Goal: Task Accomplishment & Management: Use online tool/utility

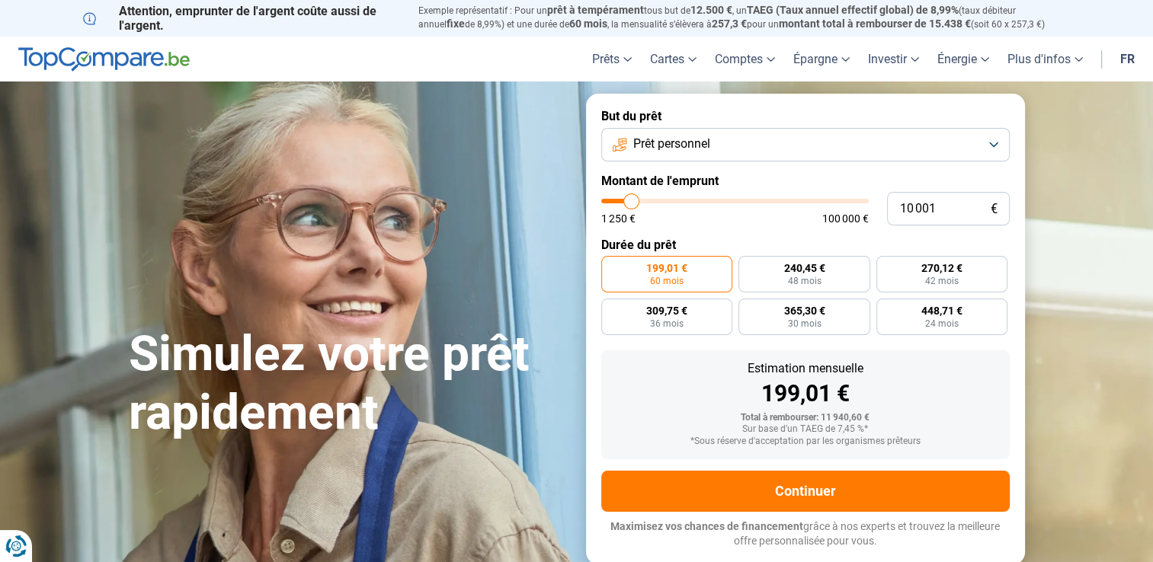
type input "9 750"
type input "9750"
type input "11 000"
type input "11000"
type input "11 250"
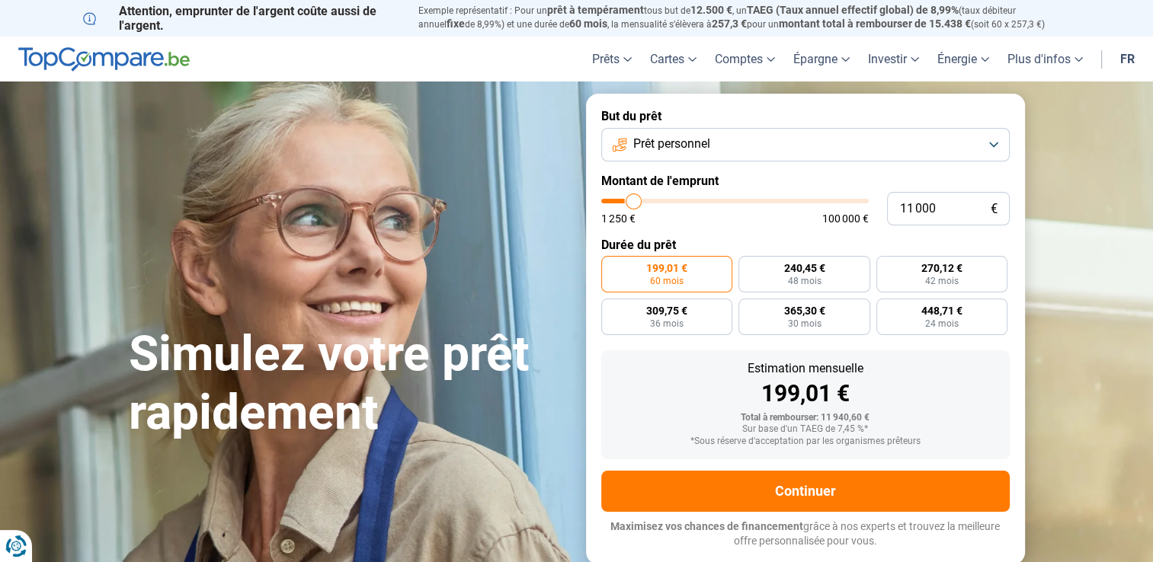
type input "11250"
type input "12 250"
type input "12250"
type input "12 750"
type input "12750"
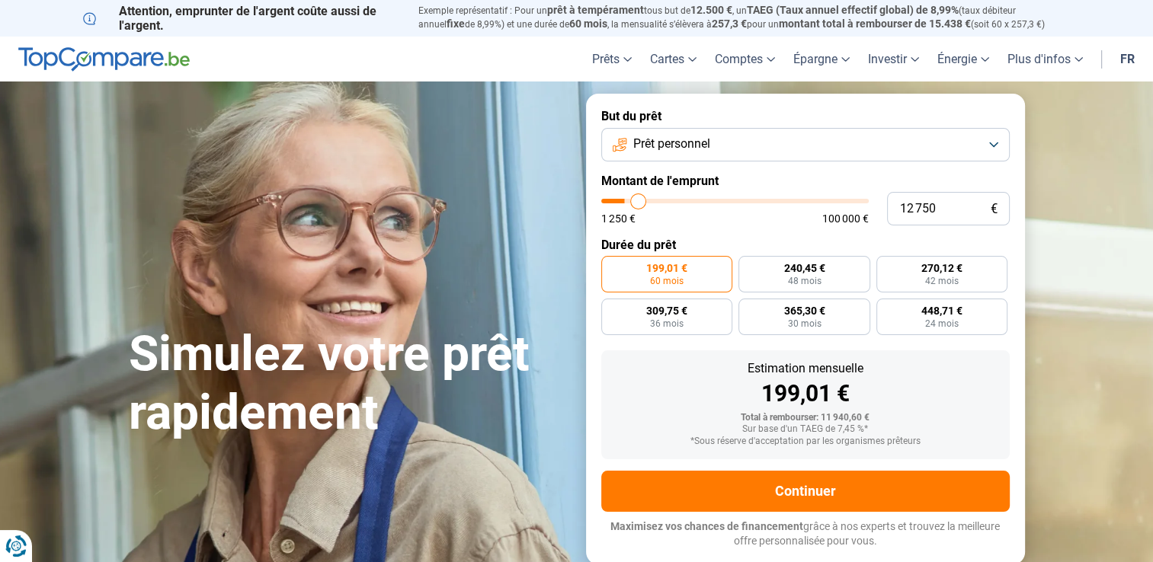
type input "13 500"
type input "13500"
type input "13 750"
type input "13750"
type input "14 250"
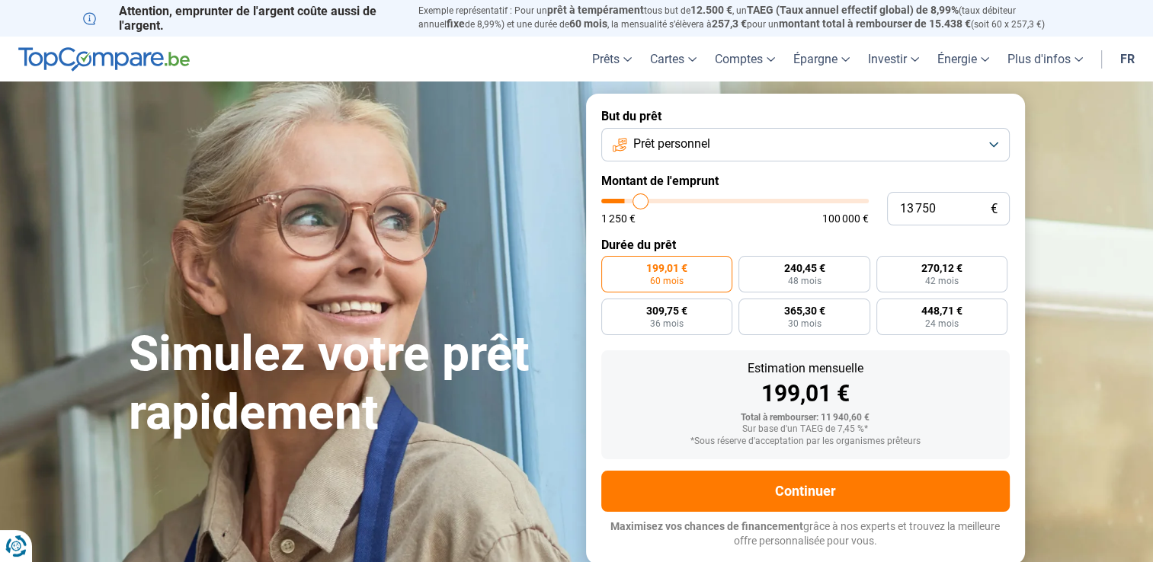
type input "14250"
type input "14 500"
type input "14500"
type input "15 000"
type input "15000"
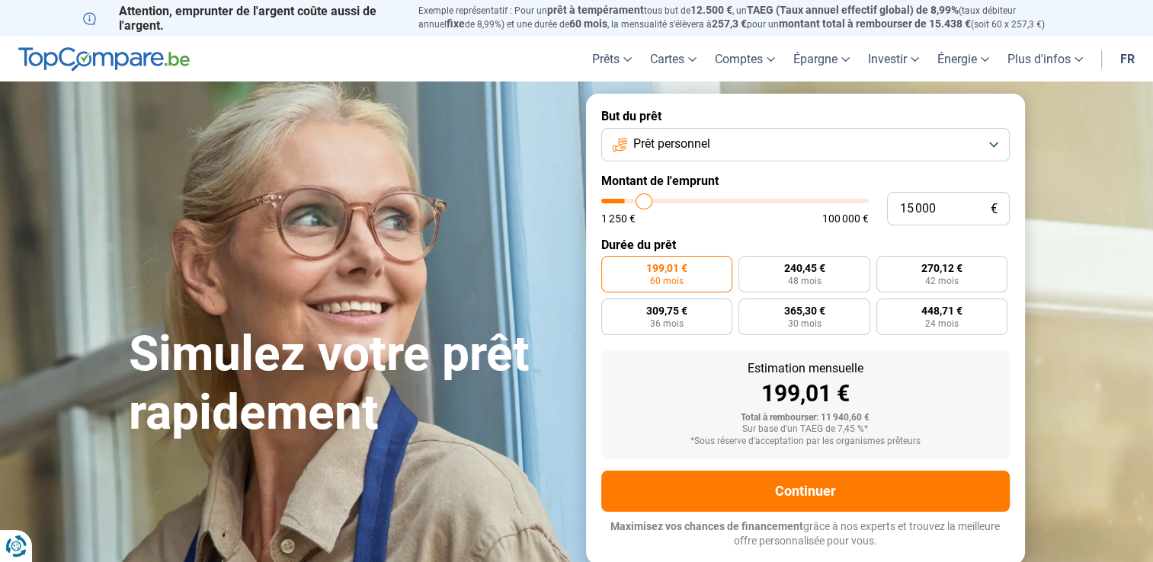
type input "15 500"
type input "15500"
type input "16 000"
type input "16000"
type input "16 250"
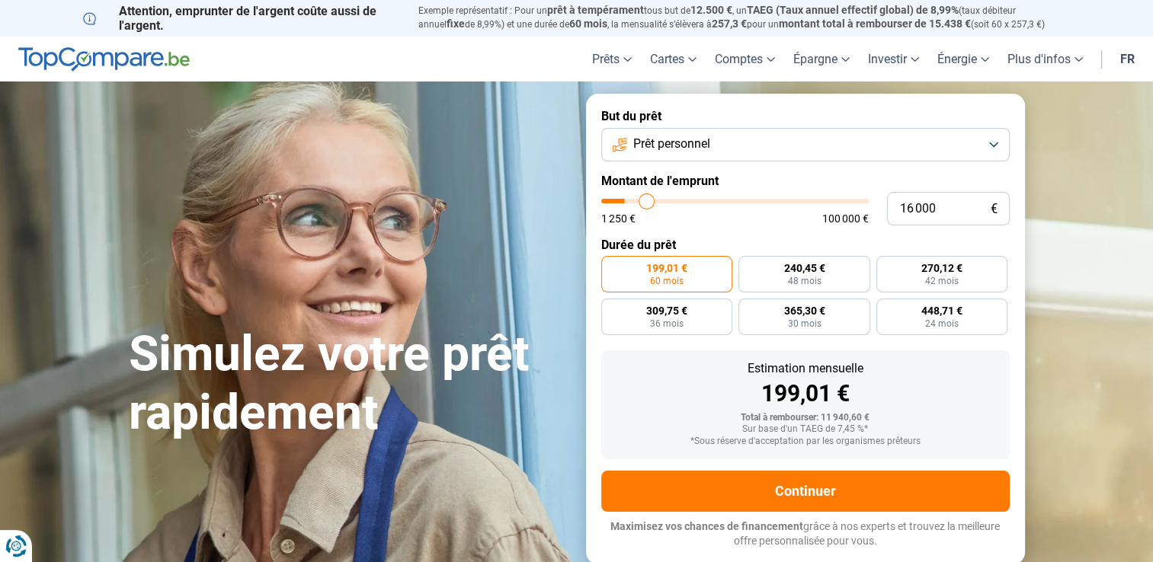
type input "16250"
type input "16 750"
type input "16750"
type input "17 000"
type input "17000"
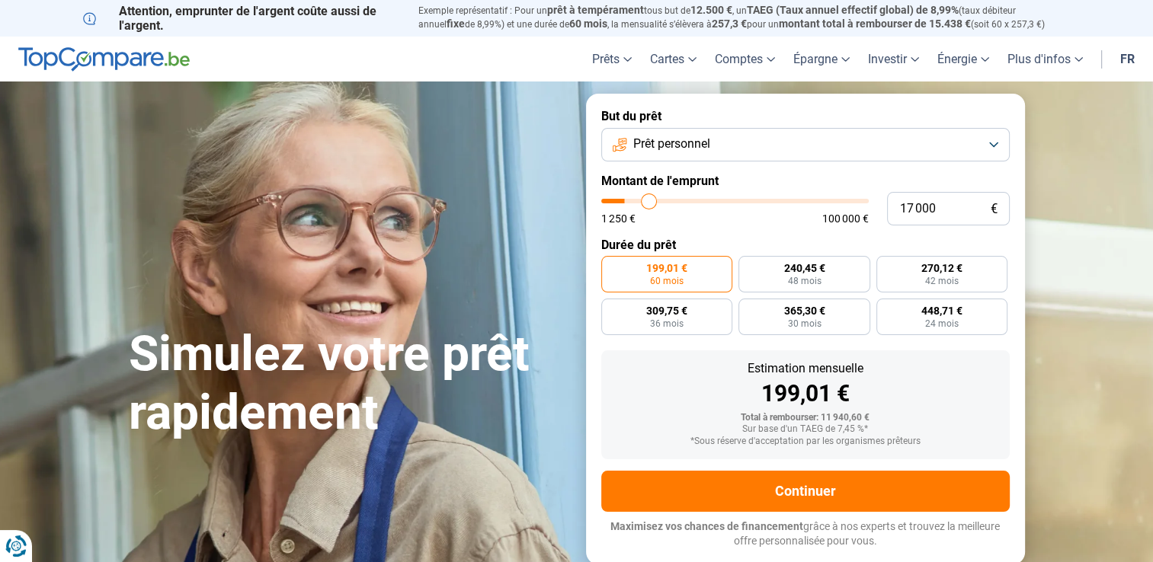
type input "17 250"
type input "17250"
type input "17 500"
type input "17500"
type input "17 750"
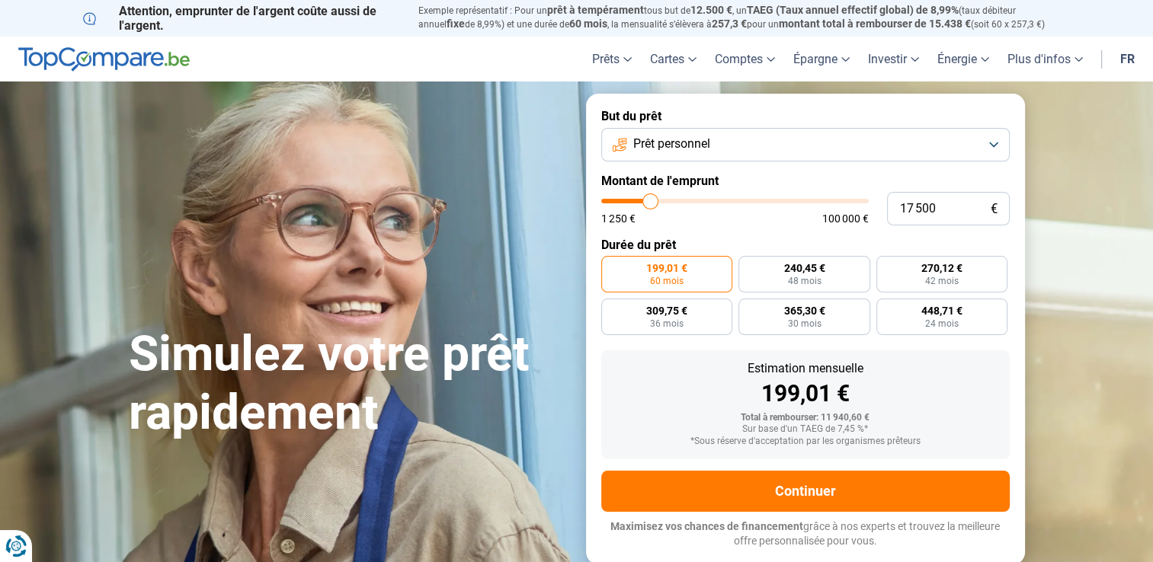
type input "17750"
type input "18 500"
type input "18500"
type input "18 750"
type input "18750"
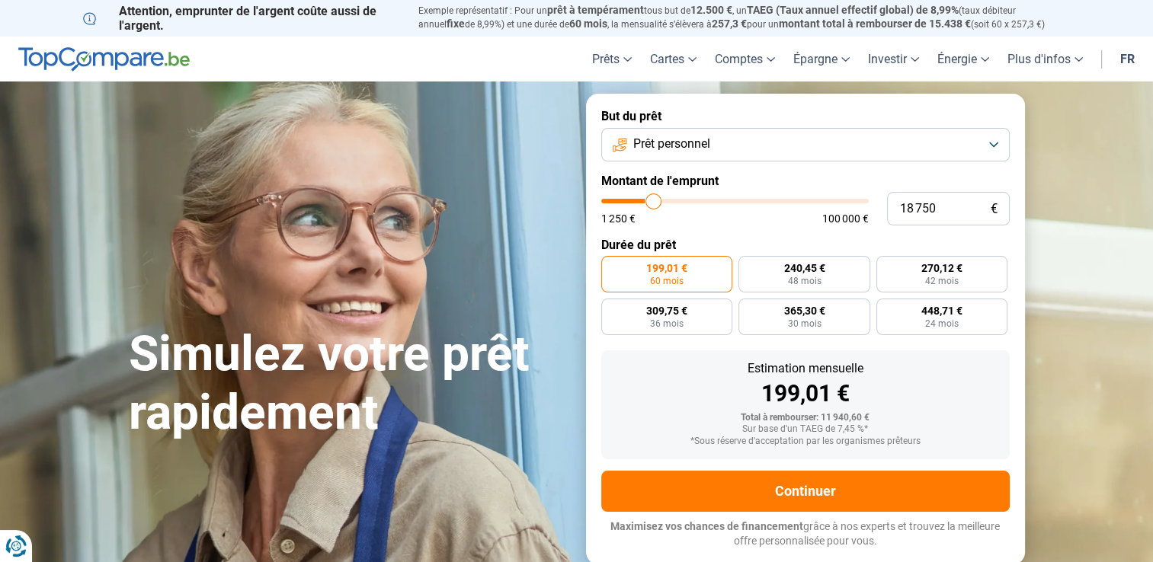
type input "20 750"
type input "20750"
type input "21 500"
type input "21500"
type input "22 000"
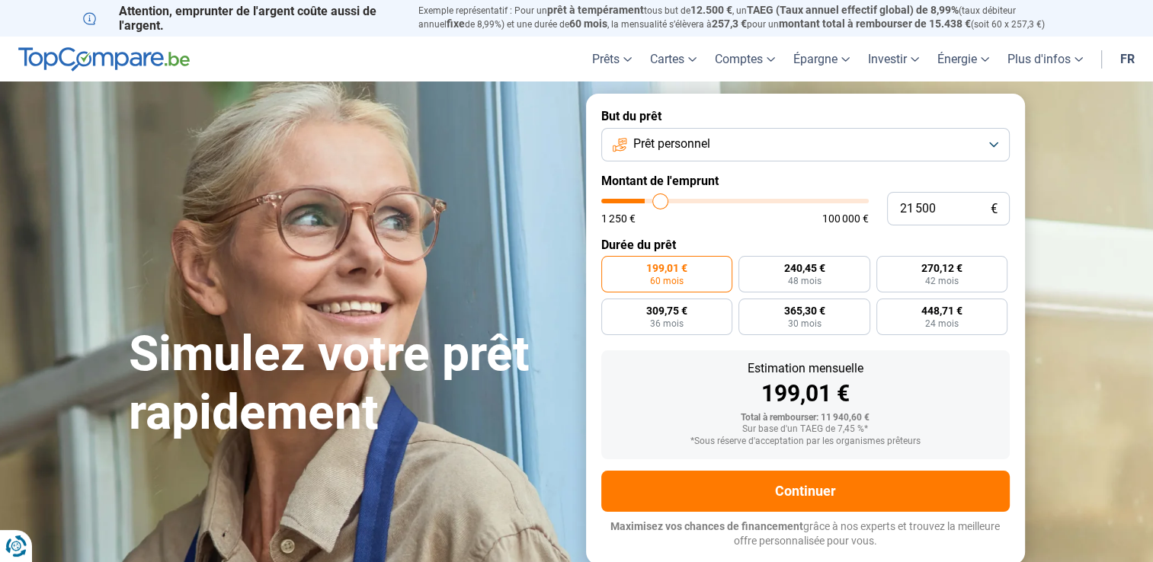
type input "22000"
type input "22 750"
type input "22750"
type input "23 250"
type input "23250"
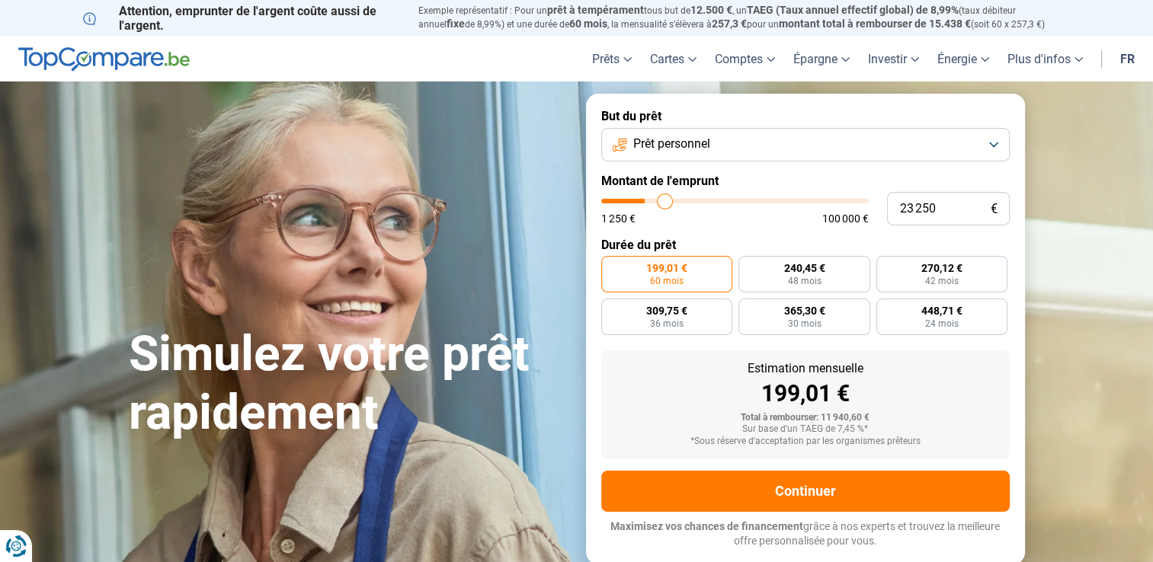
type input "24 000"
type input "24000"
type input "24 750"
type input "24750"
type input "25 250"
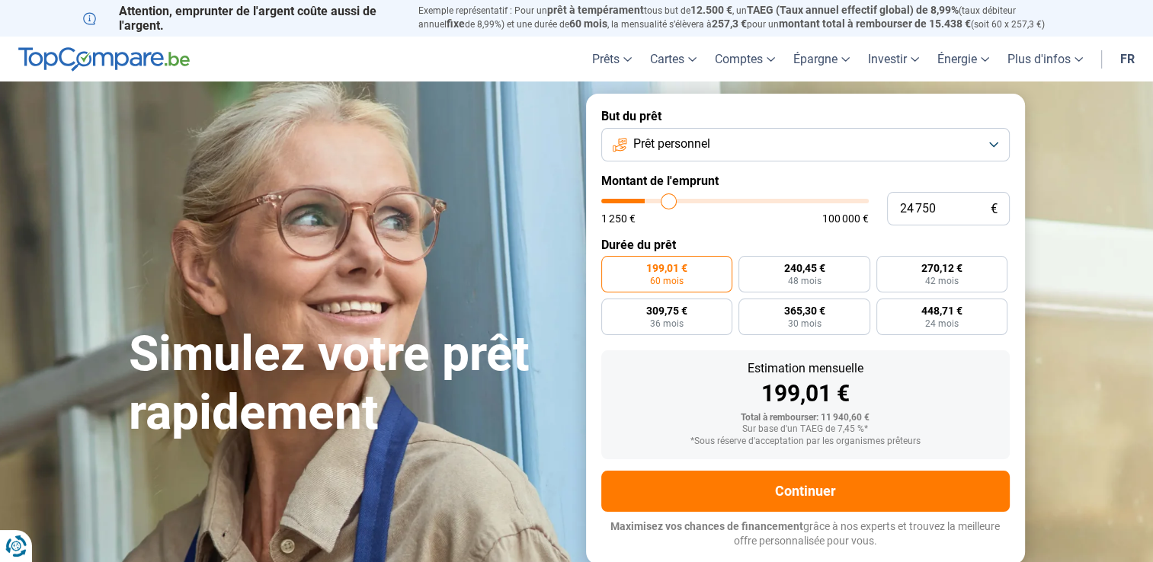
type input "25250"
type input "25 500"
type input "25500"
type input "25 750"
type input "25750"
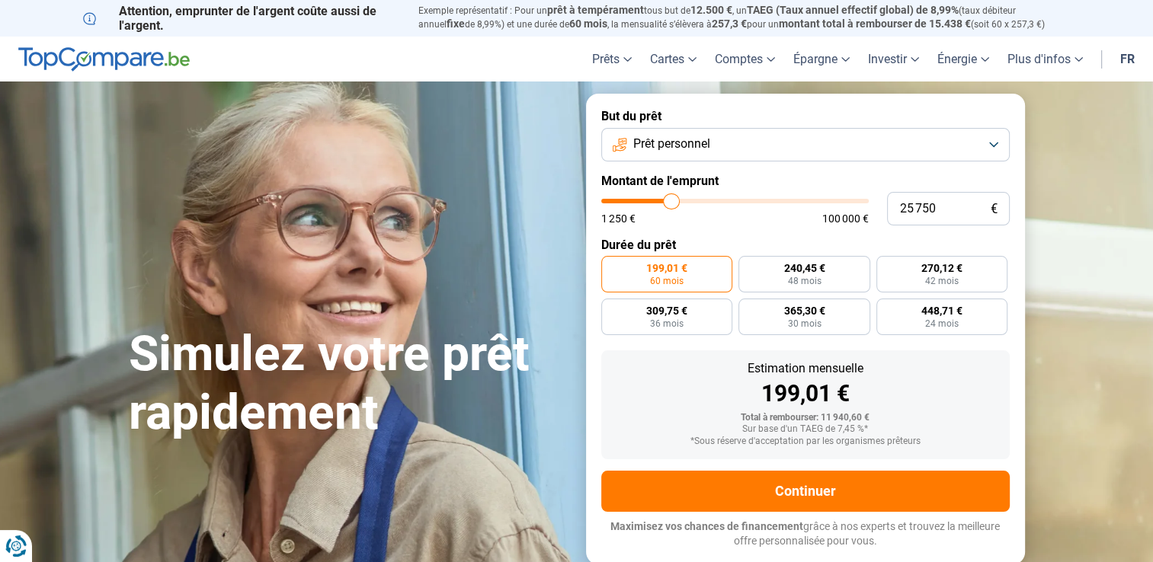
type input "26 000"
type input "26000"
type input "26 250"
type input "26250"
type input "26 500"
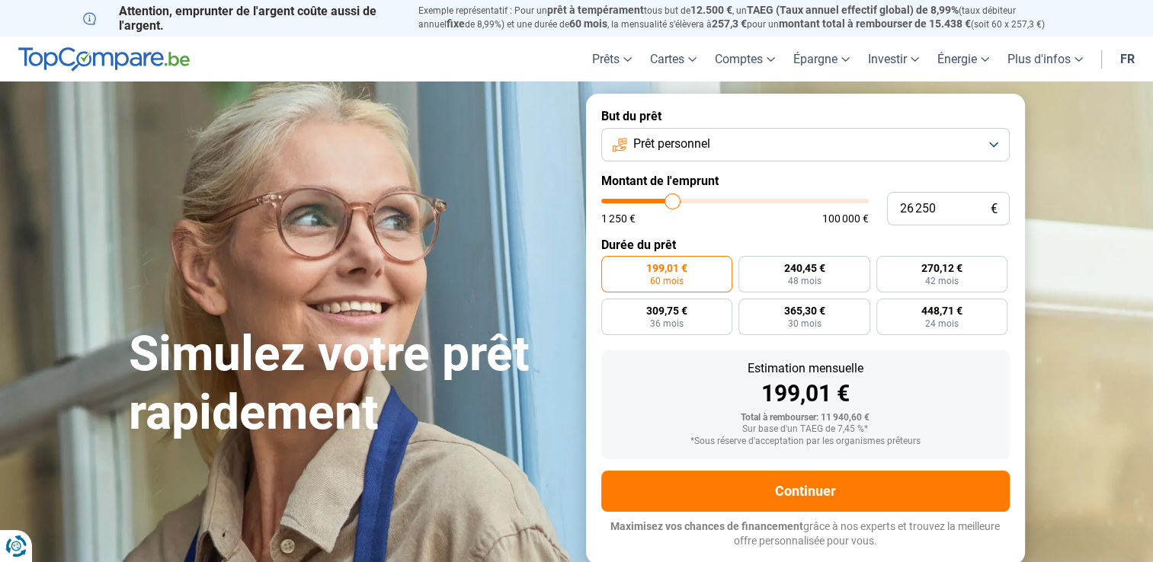
type input "26500"
type input "26 750"
type input "26750"
type input "27 000"
type input "27000"
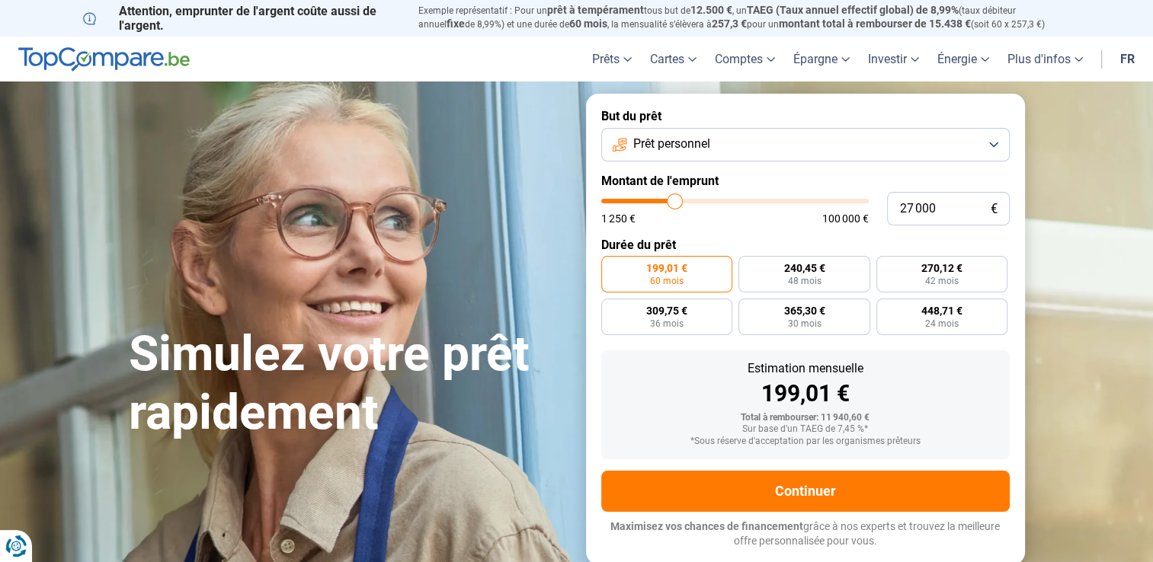
type input "27 250"
type input "27250"
type input "27 500"
type input "27500"
type input "27 750"
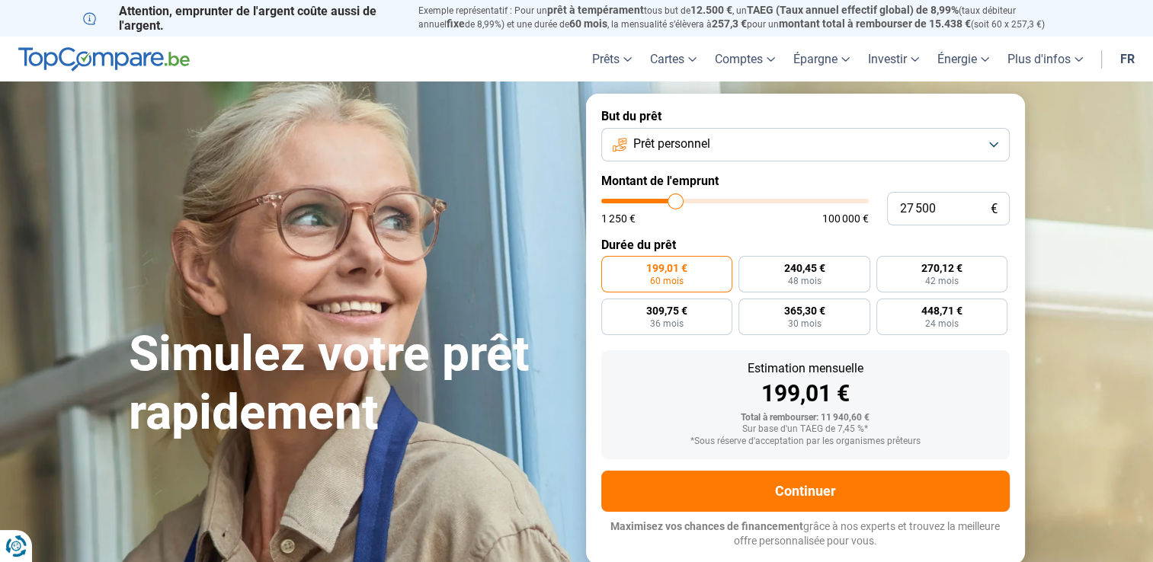
type input "27750"
type input "28 000"
type input "28000"
type input "28 250"
type input "28250"
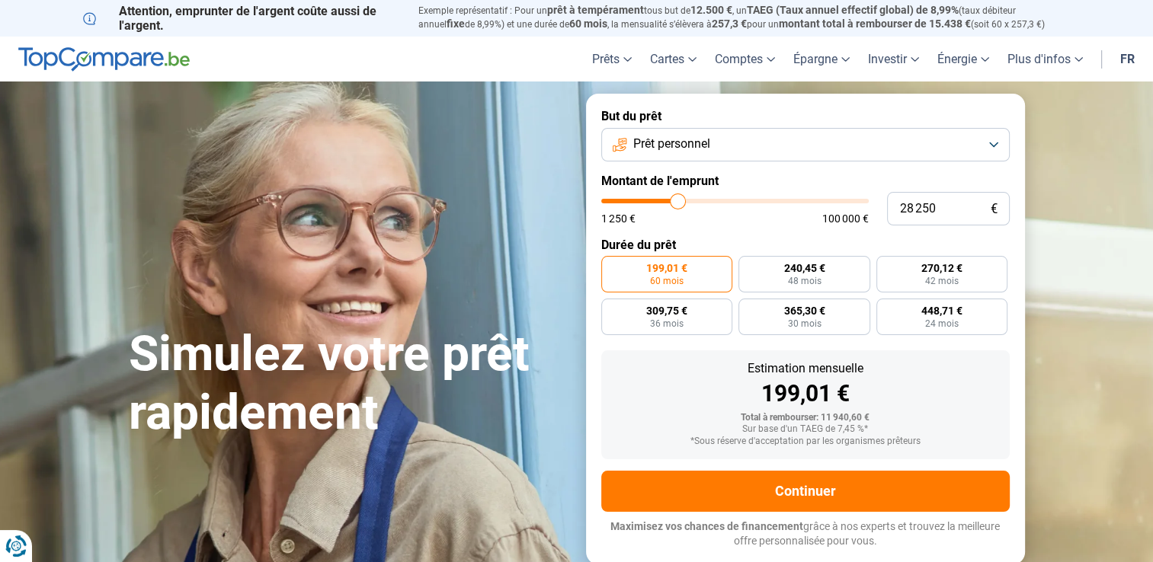
type input "28 500"
type input "28500"
type input "28 750"
type input "28750"
type input "29 000"
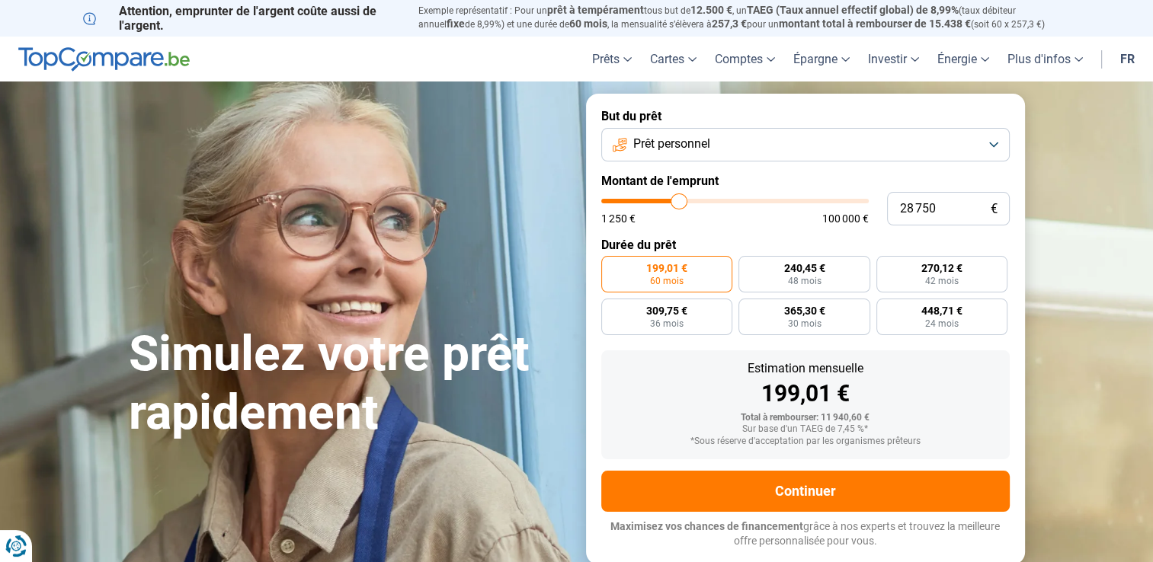
type input "29000"
type input "29 250"
type input "29250"
type input "29 500"
type input "29500"
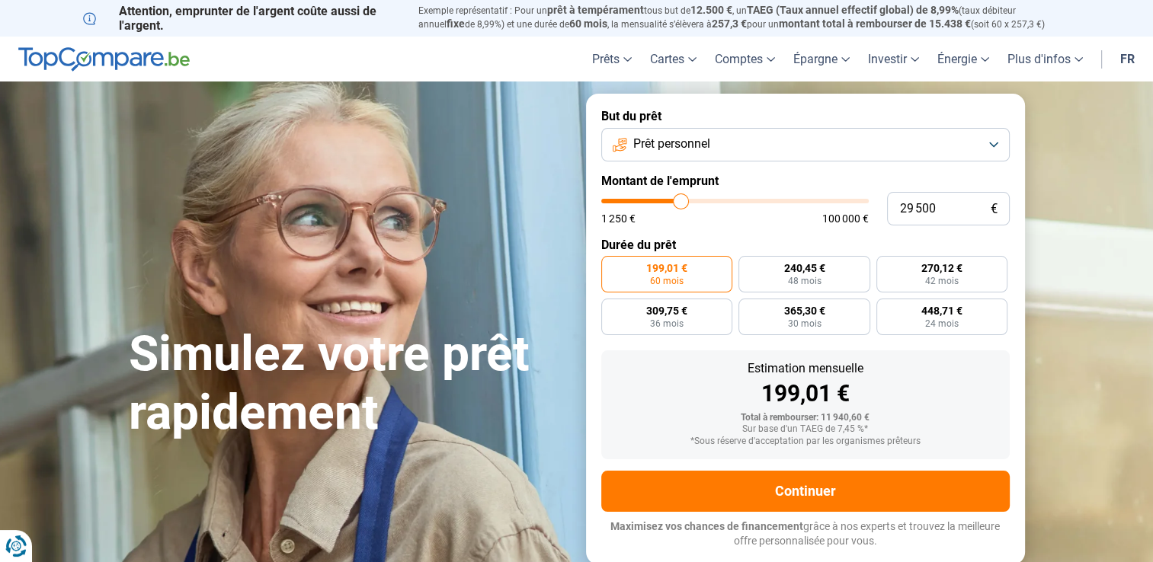
type input "30 000"
type input "30000"
type input "30 250"
type input "30250"
type input "30 750"
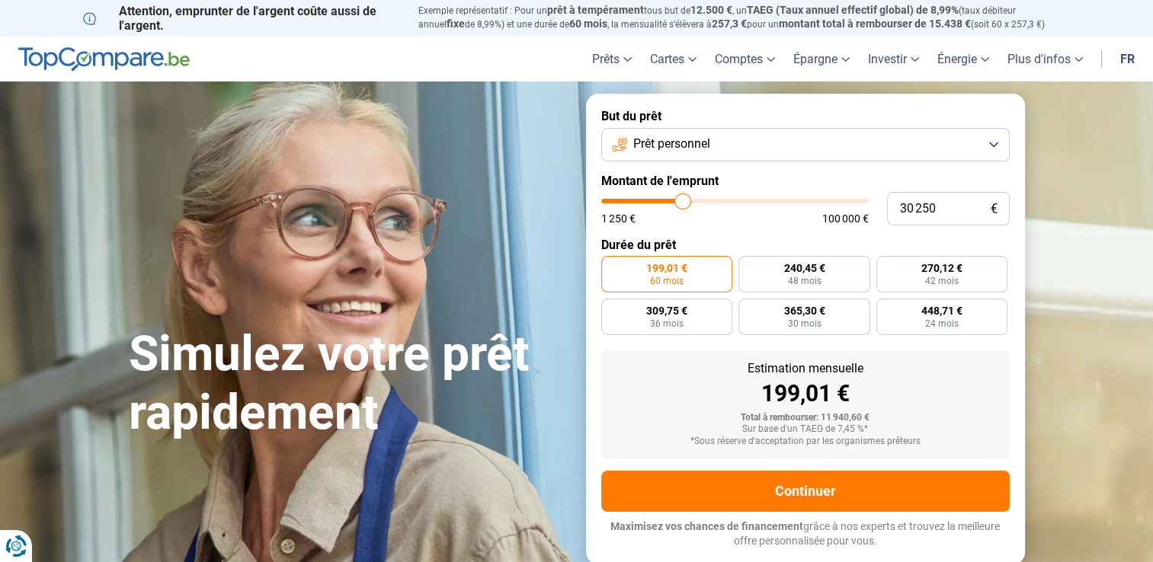
type input "30750"
type input "31 000"
type input "31000"
type input "31 250"
type input "31250"
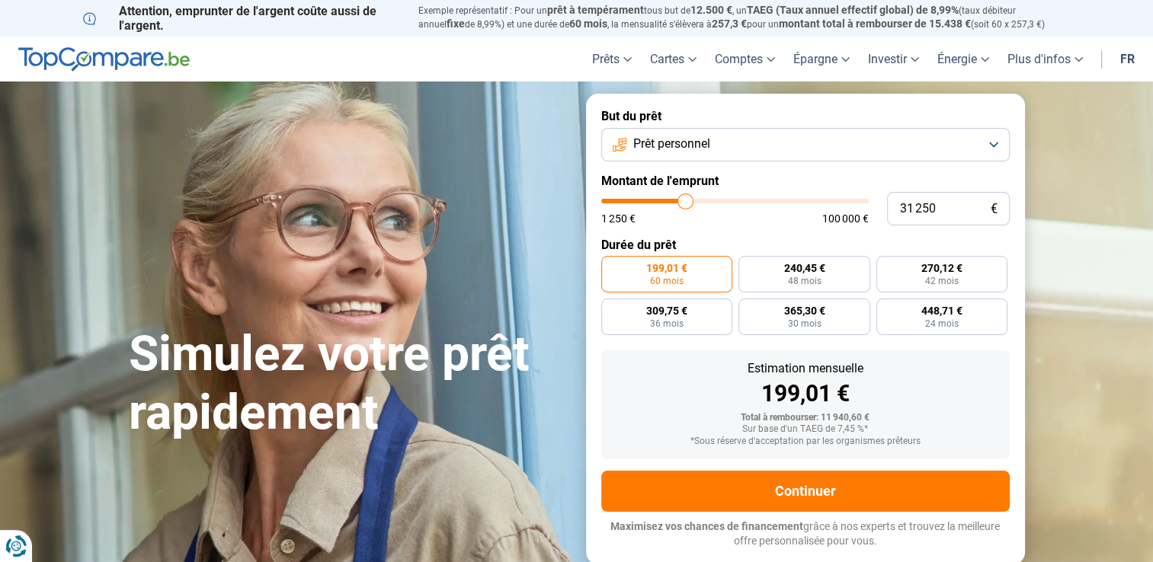
type input "31 500"
type input "31500"
type input "31 750"
type input "31750"
type input "32 000"
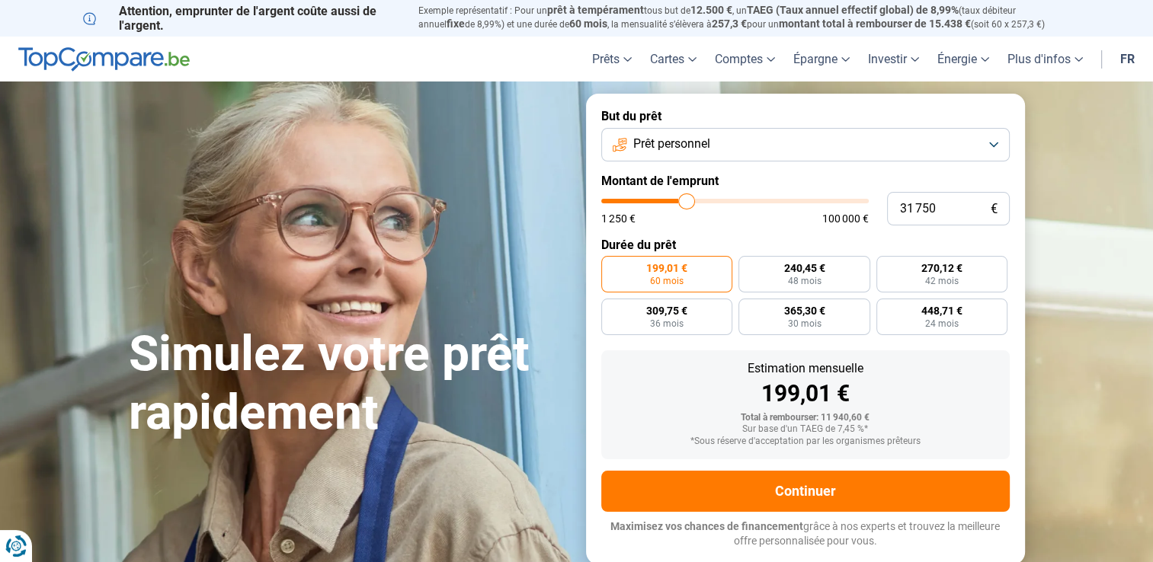
type input "32000"
type input "32 250"
type input "32250"
type input "32 750"
type input "32750"
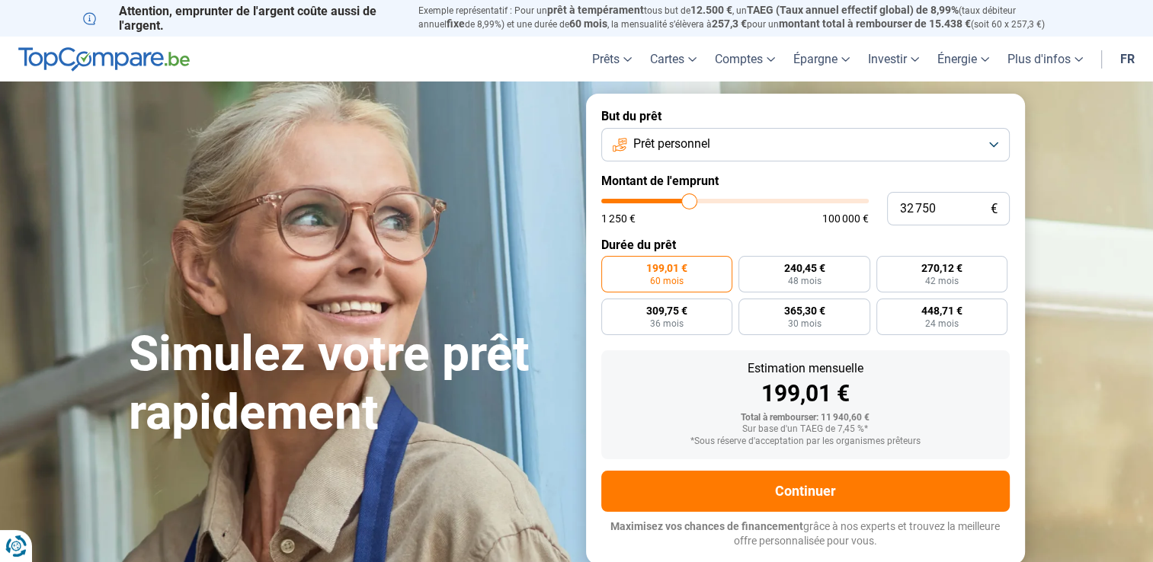
type input "33 000"
type input "33000"
type input "33 500"
type input "33500"
type input "33 750"
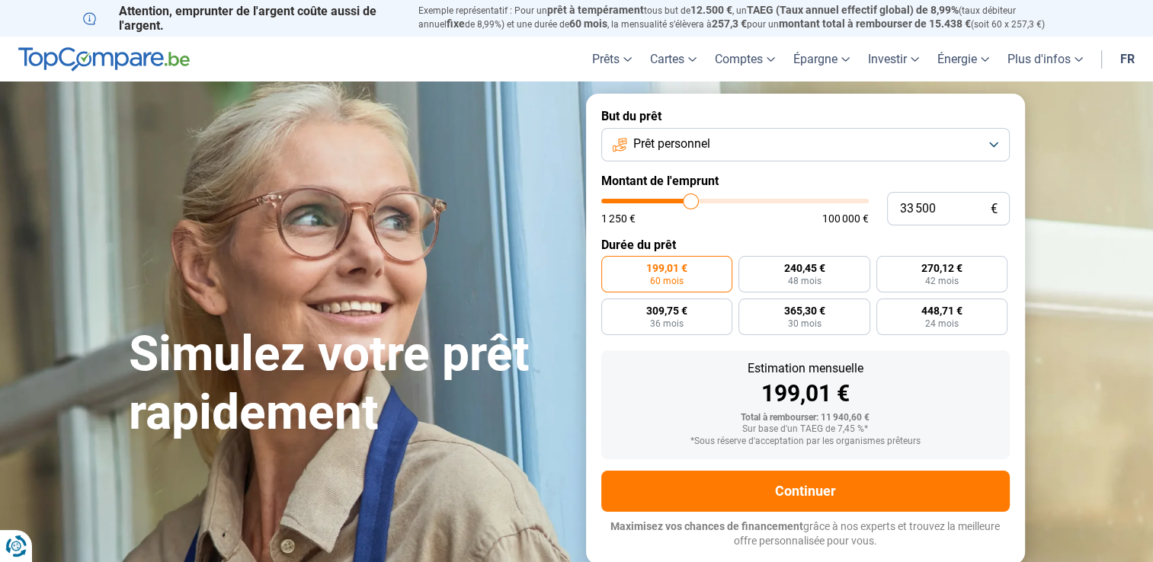
type input "33750"
type input "34 000"
type input "34000"
type input "34 250"
type input "34250"
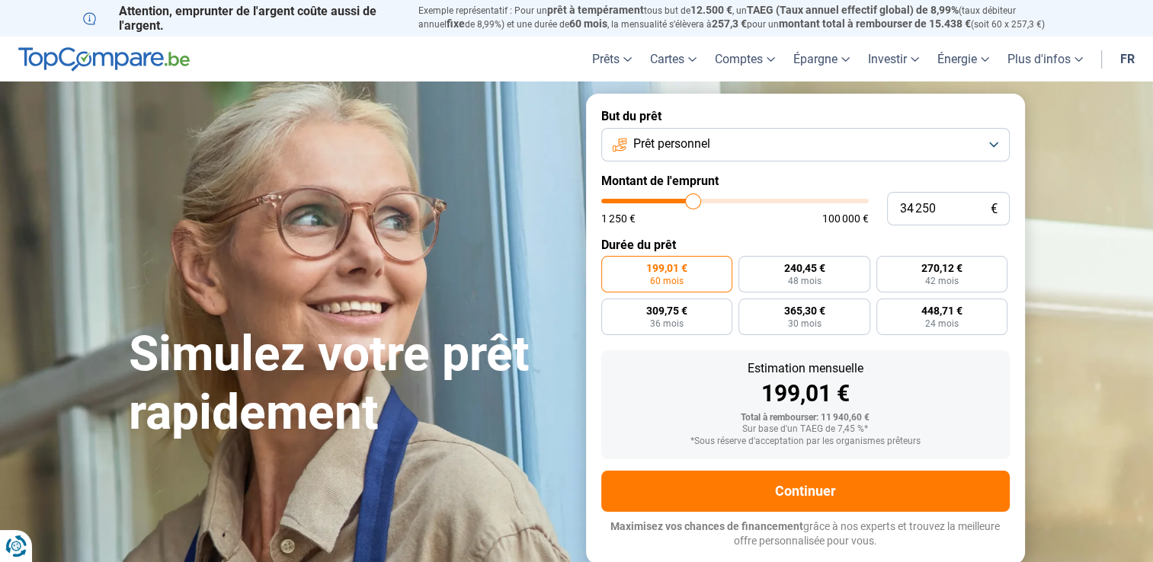
type input "34 500"
type input "34500"
type input "34 750"
type input "34750"
type input "35 000"
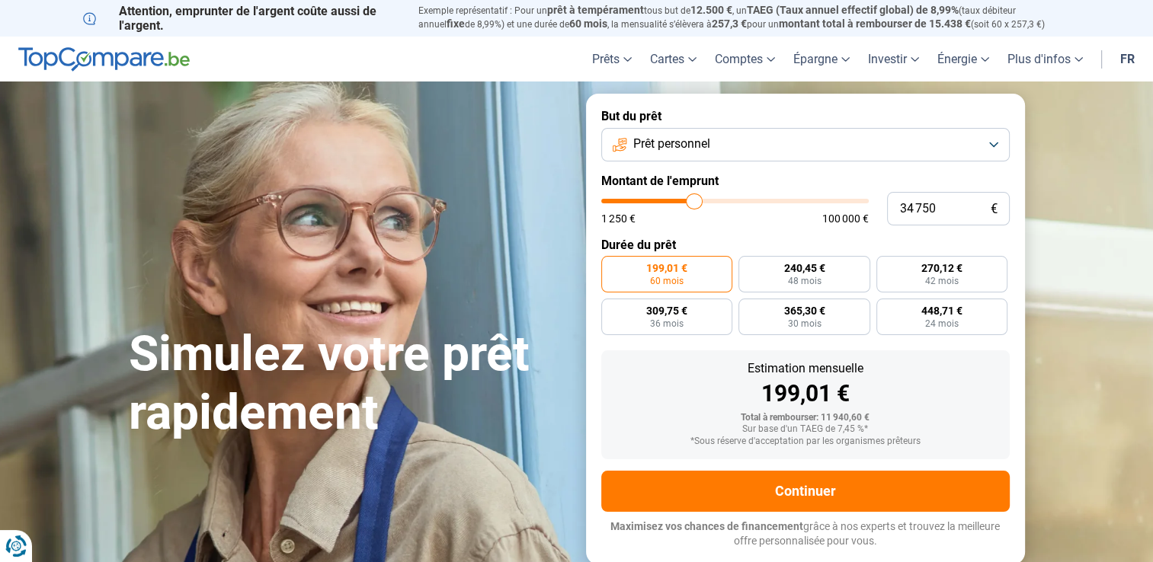
type input "35000"
type input "35 250"
type input "35250"
type input "35 500"
type input "35500"
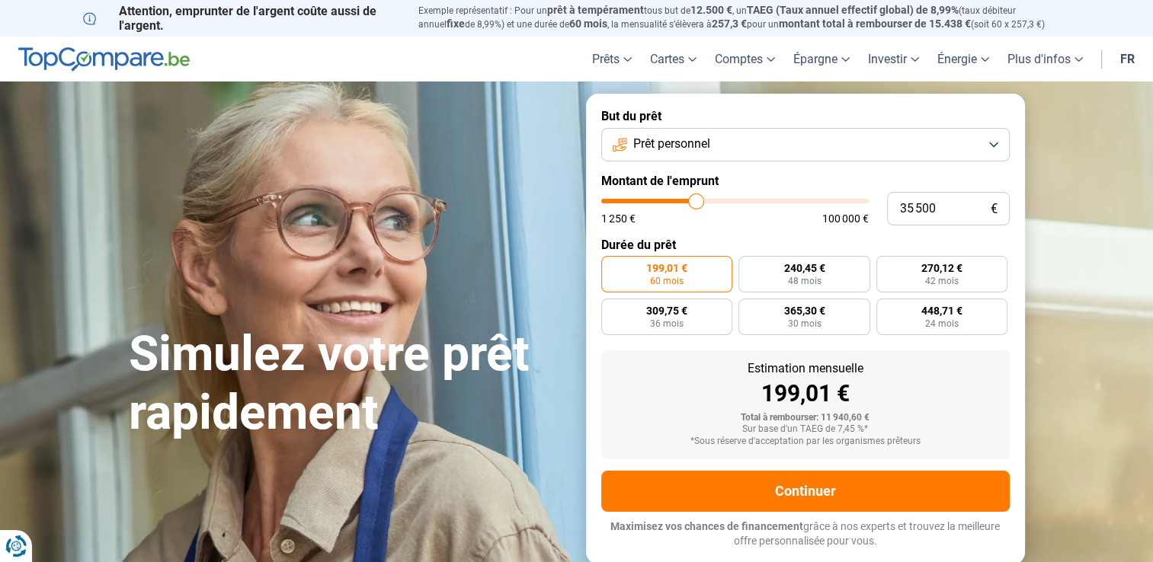
type input "35 750"
type input "35750"
type input "36 000"
type input "36000"
type input "36 250"
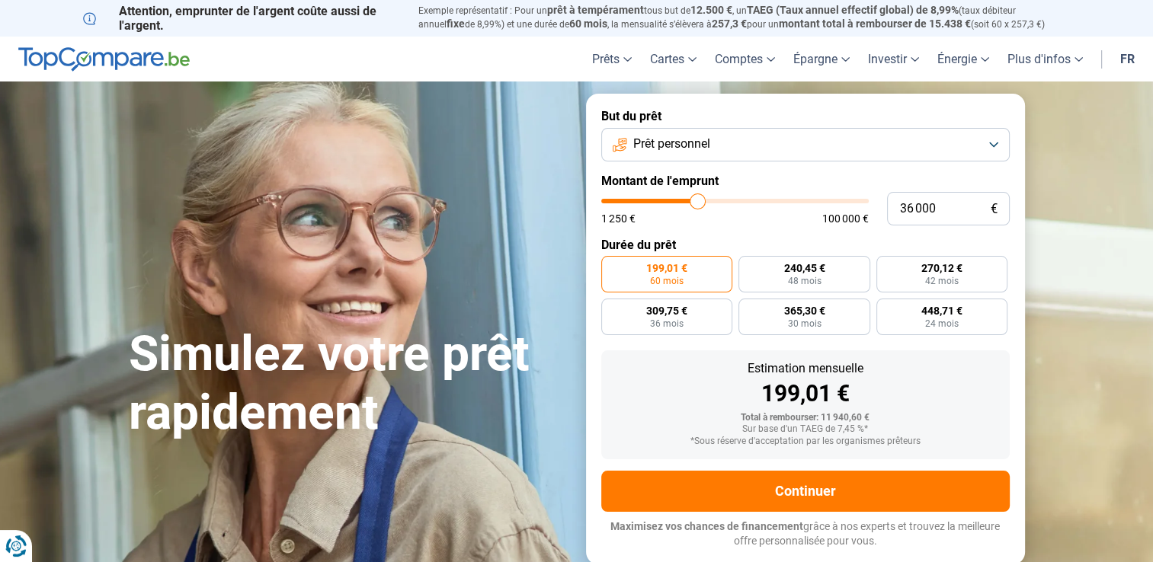
type input "36250"
type input "36 750"
type input "36750"
type input "37 000"
type input "37000"
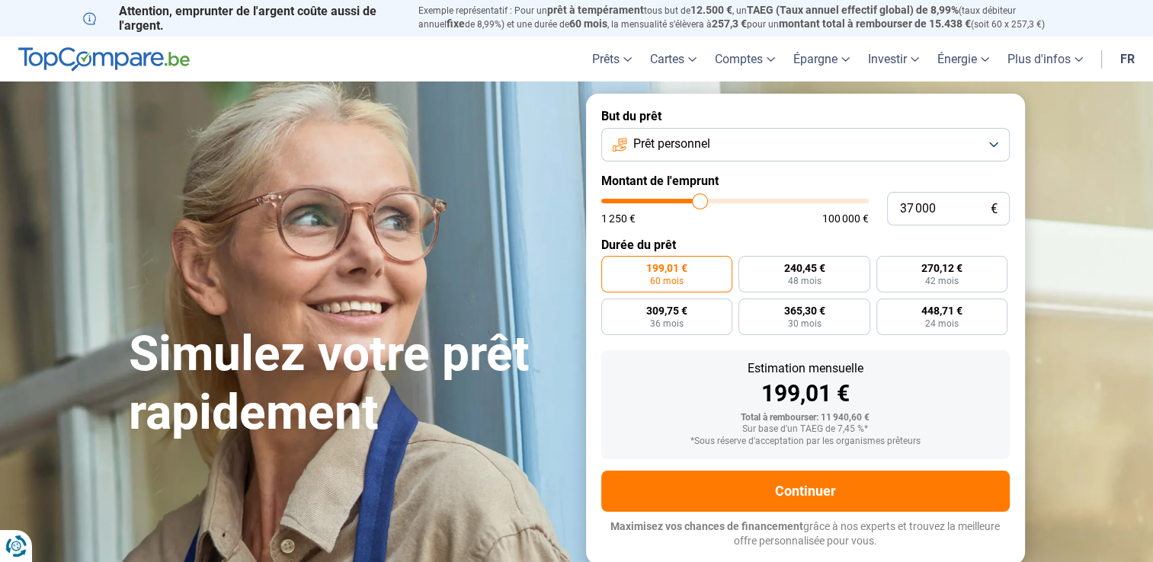
type input "37 250"
type input "37250"
type input "37 500"
type input "37500"
type input "37 750"
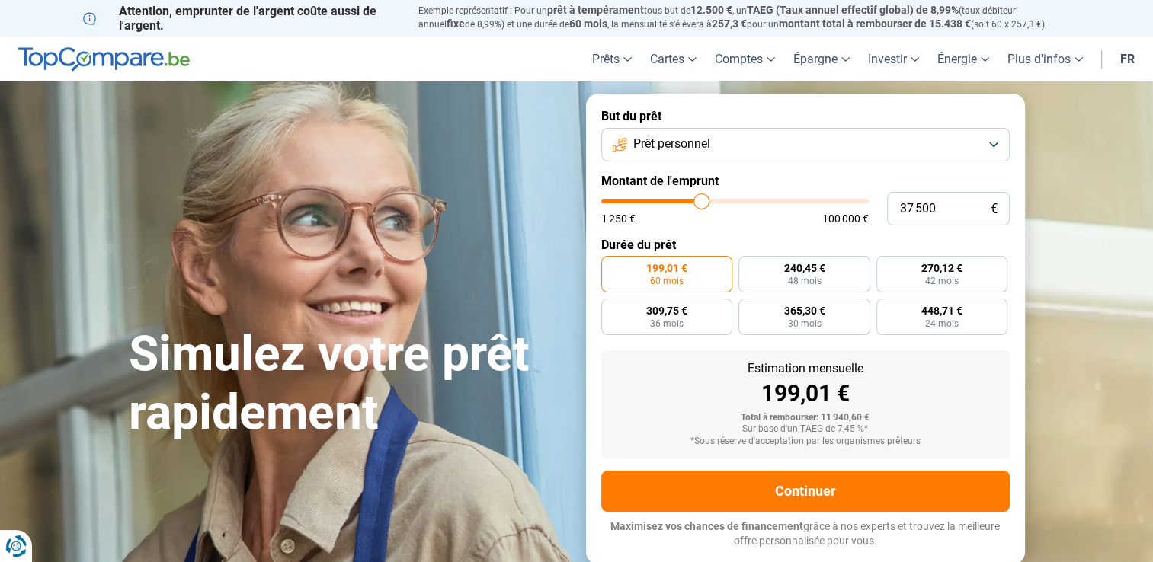
type input "37750"
type input "38 000"
type input "38000"
type input "38 250"
type input "38250"
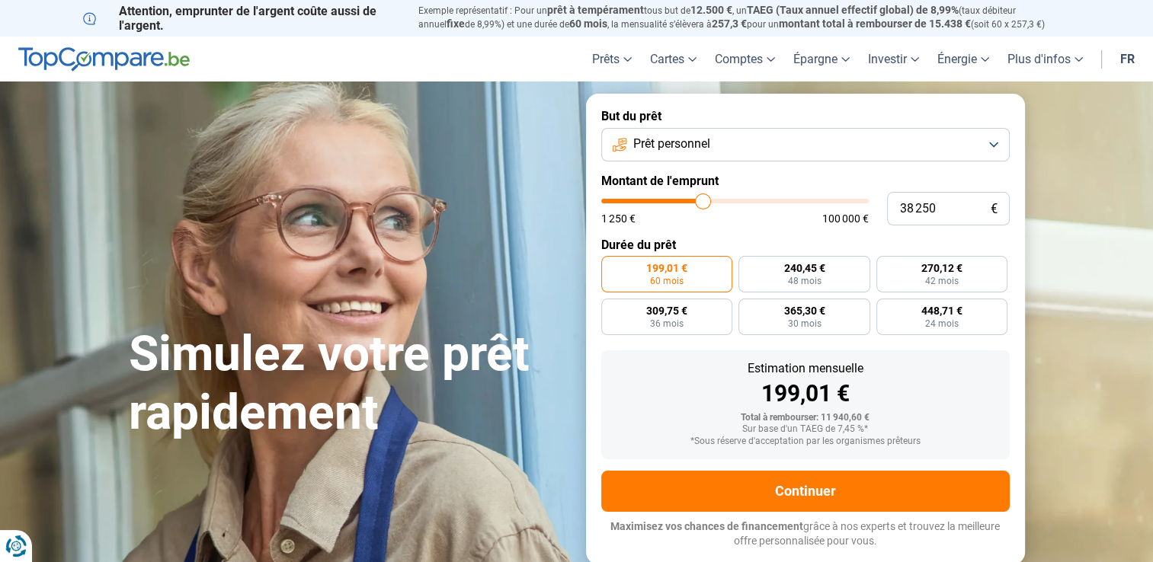
type input "38 500"
type input "38500"
type input "38 750"
type input "38750"
type input "39 000"
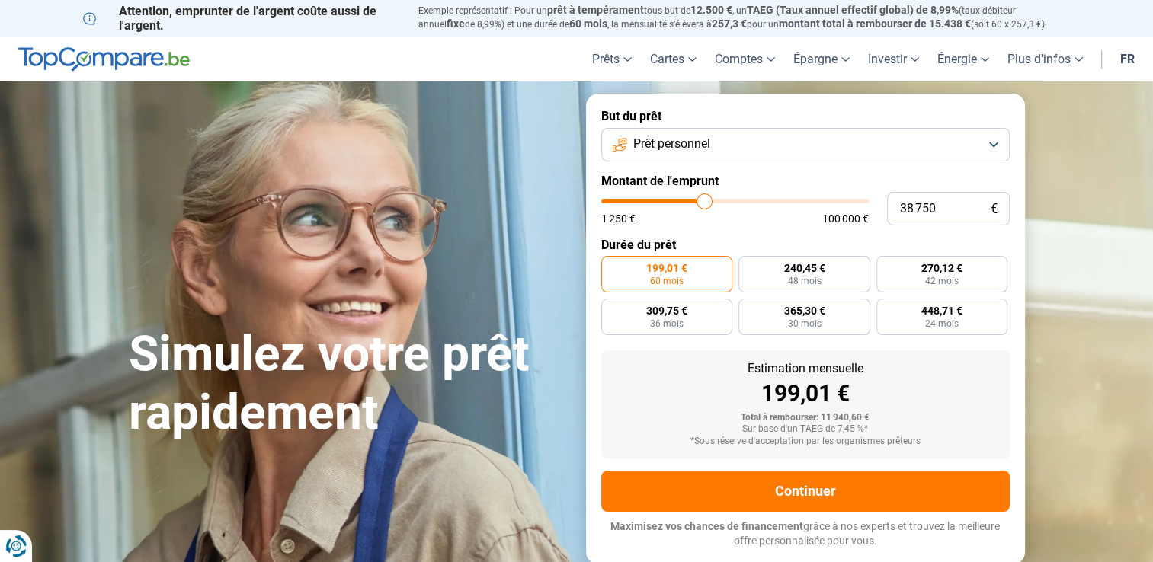
type input "39000"
type input "39 250"
type input "39250"
type input "39 500"
type input "39500"
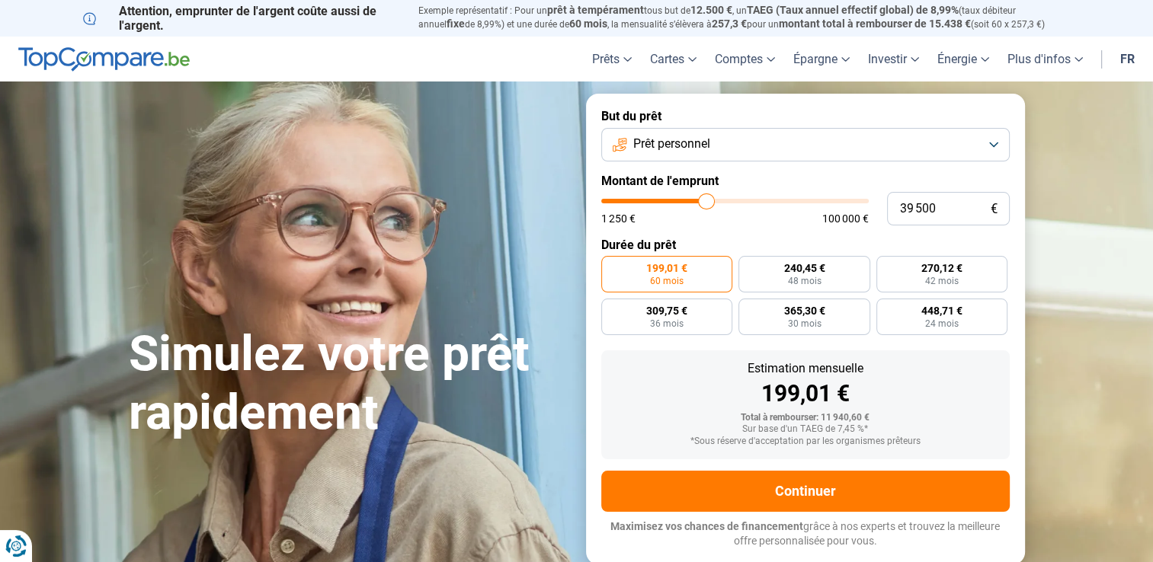
type input "39 750"
type input "39750"
type input "40 000"
drag, startPoint x: 630, startPoint y: 203, endPoint x: 707, endPoint y: 204, distance: 77.8
type input "40000"
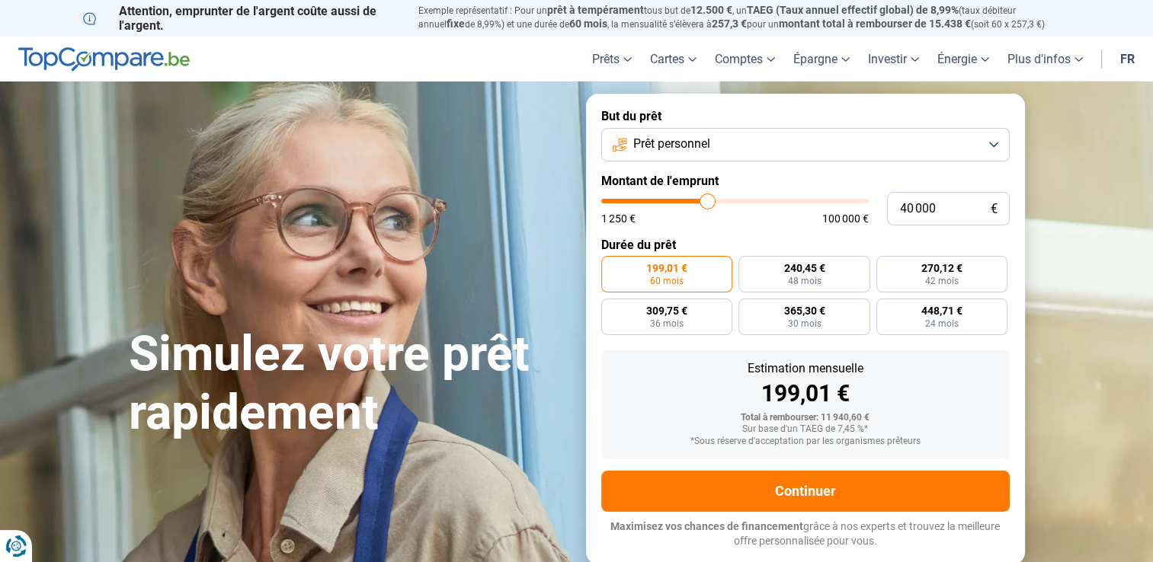
click at [707, 204] on input "range" at bounding box center [735, 201] width 268 height 5
radio input "false"
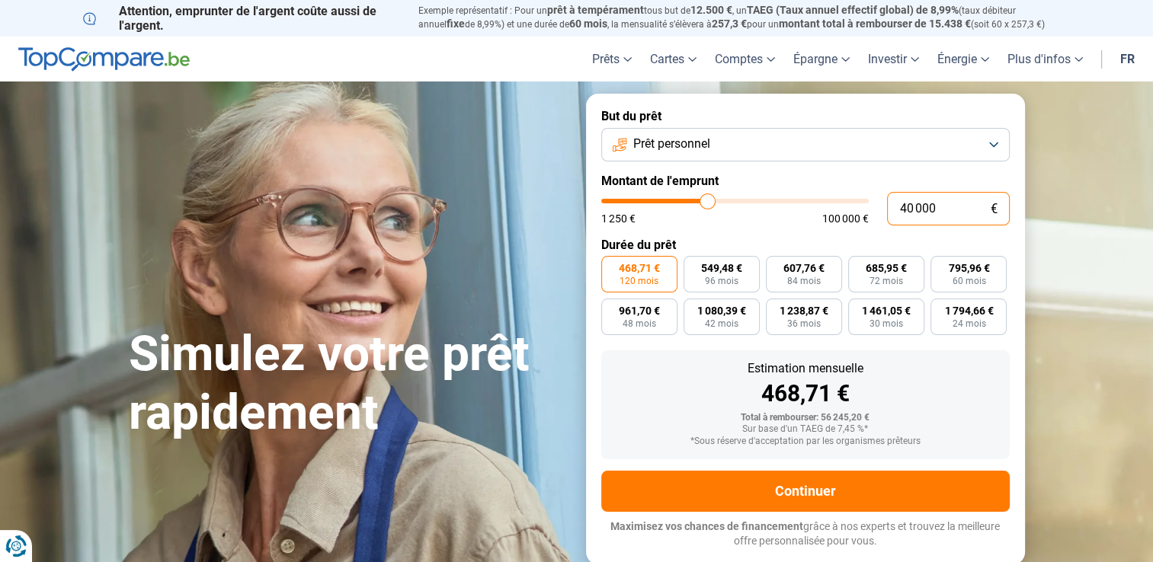
drag, startPoint x: 961, startPoint y: 216, endPoint x: 890, endPoint y: 211, distance: 71.1
click at [890, 211] on input "40 000" at bounding box center [948, 209] width 123 height 34
type input "3"
type input "1250"
type input "0"
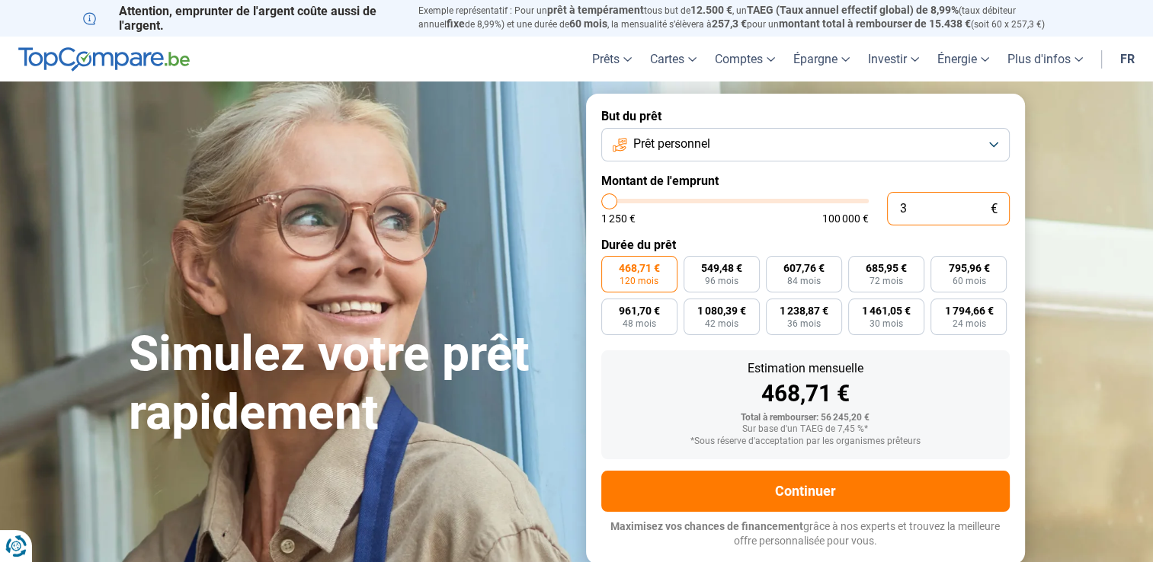
type input "1250"
type input "2"
type input "1250"
type input "25"
type input "1250"
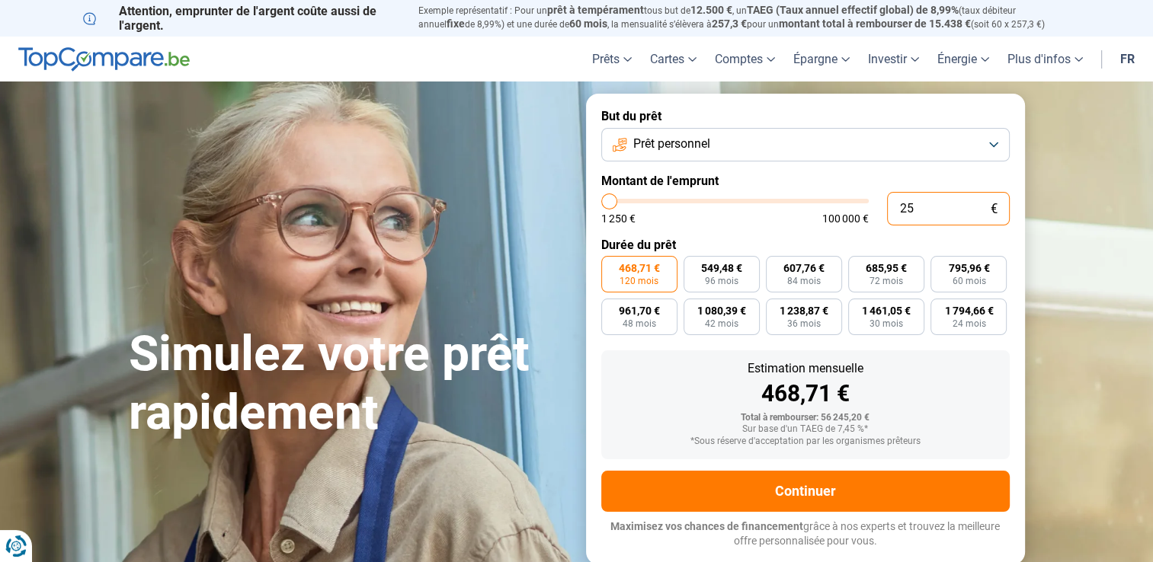
type input "250"
type input "1250"
type input "2 500"
type input "2500"
type input "25 000"
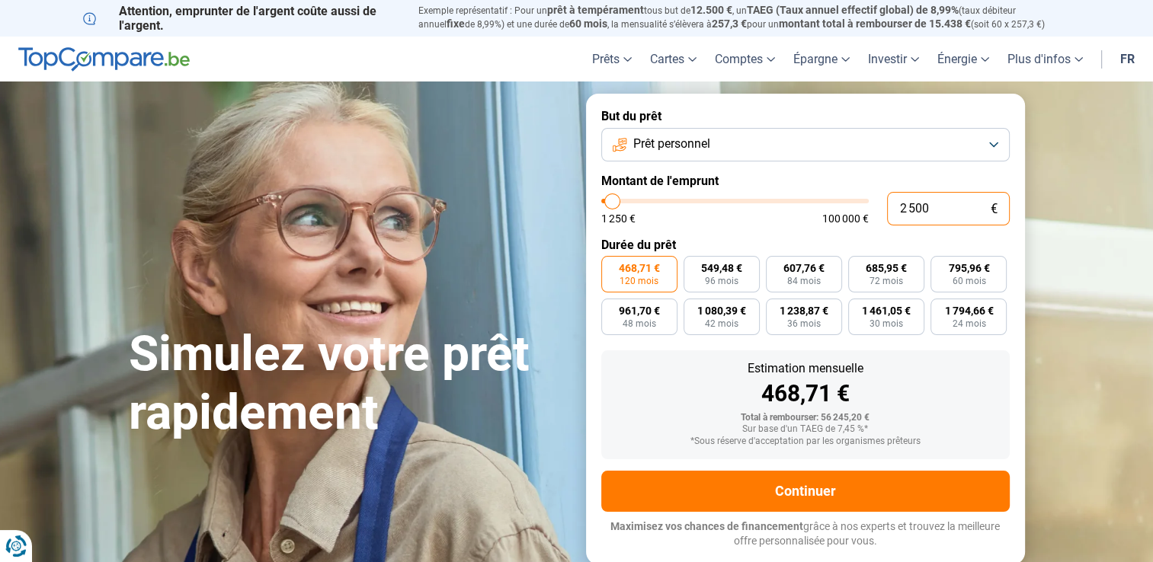
type input "25000"
type input "25 000"
click at [764, 227] on form "But du prêt Prêt personnel Montant de l'emprunt 25 000 € 1 250 € 100 000 € Duré…" at bounding box center [805, 329] width 439 height 470
click at [822, 325] on label "774,30 € 36 mois" at bounding box center [804, 317] width 76 height 37
click at [776, 309] on input "774,30 € 36 mois" at bounding box center [771, 304] width 10 height 10
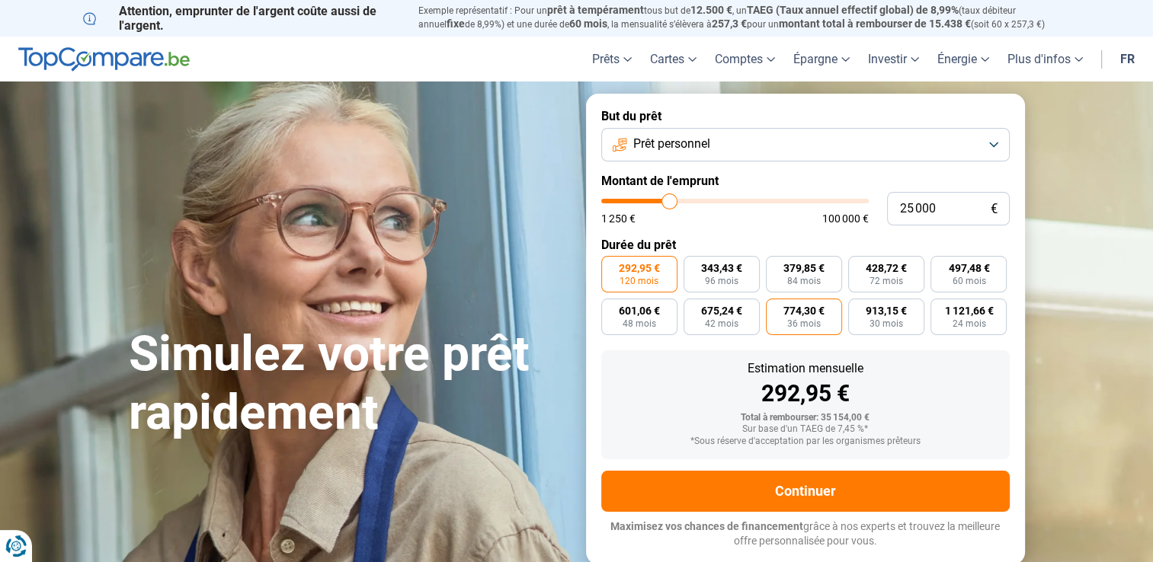
radio input "true"
